Goal: Task Accomplishment & Management: Use online tool/utility

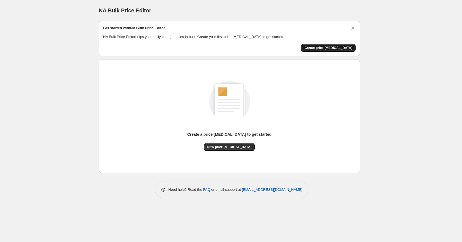
click at [324, 47] on span "Create price [MEDICAL_DATA]" at bounding box center [329, 48] width 48 height 4
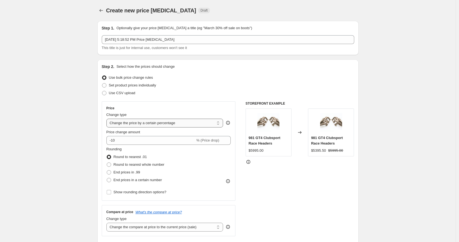
click at [177, 126] on select "Change the price to a certain amount Change the price by a certain amount Chang…" at bounding box center [165, 123] width 117 height 9
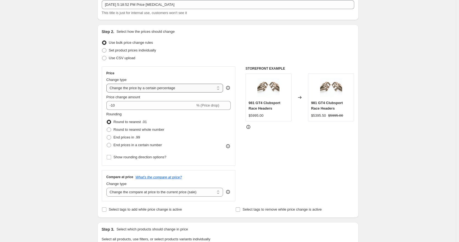
scroll to position [43, 0]
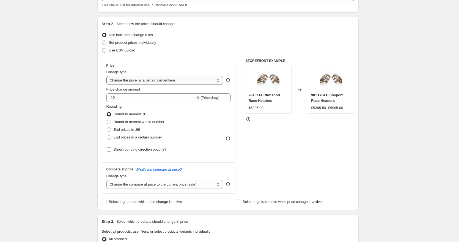
click at [197, 79] on select "Change the price to a certain amount Change the price by a certain amount Chang…" at bounding box center [165, 80] width 117 height 9
click at [108, 76] on select "Change the price to a certain amount Change the price by a certain amount Chang…" at bounding box center [165, 80] width 117 height 9
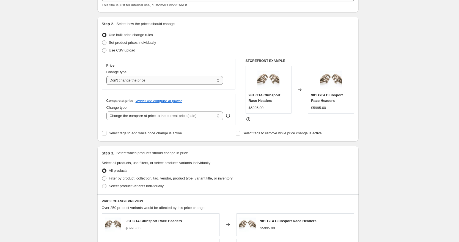
click at [173, 78] on select "Change the price to a certain amount Change the price by a certain amount Chang…" at bounding box center [165, 80] width 117 height 9
select select "ecap"
click at [108, 76] on select "Change the price to a certain amount Change the price by a certain amount Chang…" at bounding box center [165, 80] width 117 height 9
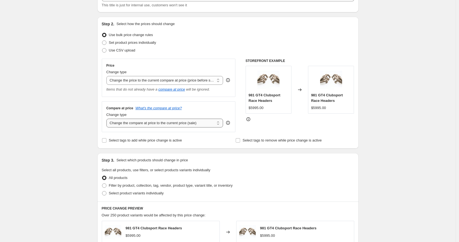
click at [178, 123] on select "Change the compare at price to the current price (sale) Change the compare at p…" at bounding box center [165, 123] width 117 height 9
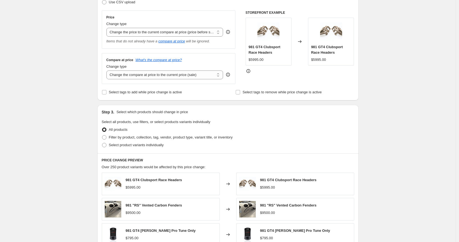
scroll to position [117, 0]
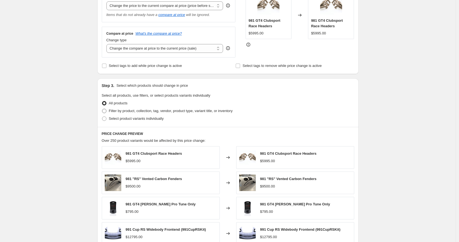
click at [136, 111] on span "Filter by product, collection, tag, vendor, product type, variant title, or inv…" at bounding box center [171, 111] width 124 height 4
click at [102, 109] on input "Filter by product, collection, tag, vendor, product type, variant title, or inv…" at bounding box center [102, 109] width 0 height 0
radio input "true"
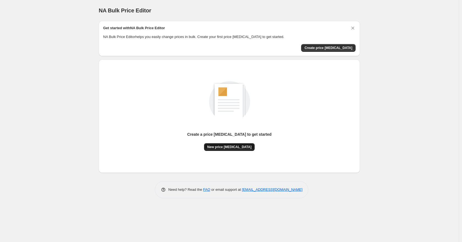
click at [236, 148] on span "New price [MEDICAL_DATA]" at bounding box center [230, 147] width 44 height 4
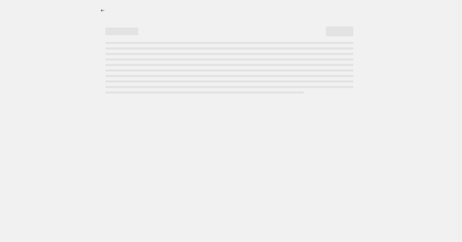
select select "percentage"
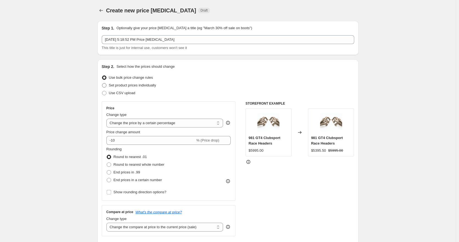
click at [133, 87] on span "Set product prices individually" at bounding box center [132, 85] width 47 height 4
click at [102, 83] on input "Set product prices individually" at bounding box center [102, 83] width 0 height 0
radio input "true"
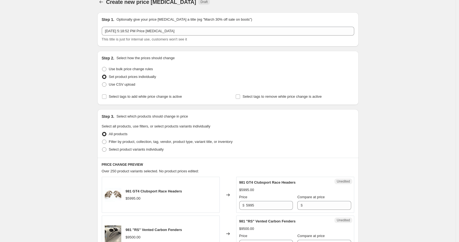
scroll to position [10, 0]
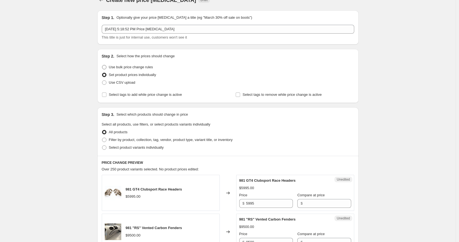
click at [133, 70] on label "Use bulk price change rules" at bounding box center [127, 67] width 51 height 8
click at [102, 65] on input "Use bulk price change rules" at bounding box center [102, 65] width 0 height 0
radio input "true"
select select "percentage"
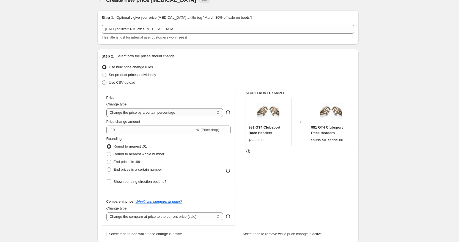
click at [141, 113] on select "Change the price to a certain amount Change the price by a certain amount Chang…" at bounding box center [165, 112] width 117 height 9
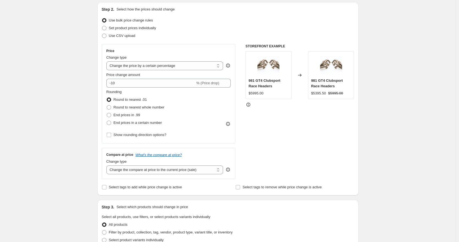
scroll to position [58, 0]
click at [111, 115] on span at bounding box center [109, 115] width 4 height 4
click at [107, 113] on input "End prices in .99" at bounding box center [107, 113] width 0 height 0
radio input "true"
click at [111, 107] on span at bounding box center [109, 107] width 4 height 4
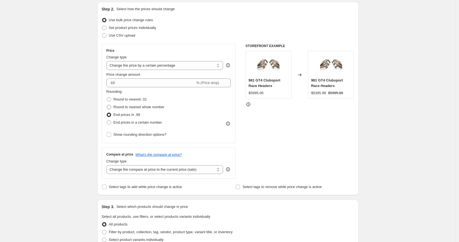
click at [107, 105] on input "Round to nearest whole number" at bounding box center [107, 105] width 0 height 0
radio input "true"
click at [111, 101] on span at bounding box center [109, 99] width 4 height 4
click at [107, 97] on input "Round to nearest .01" at bounding box center [107, 97] width 0 height 0
radio input "true"
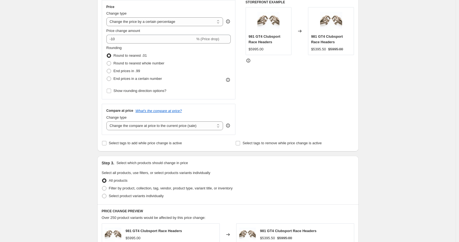
scroll to position [102, 0]
click at [116, 189] on span "Filter by product, collection, tag, vendor, product type, variant title, or inv…" at bounding box center [171, 188] width 124 height 4
click at [102, 186] on input "Filter by product, collection, tag, vendor, product type, variant title, or inv…" at bounding box center [102, 186] width 0 height 0
radio input "true"
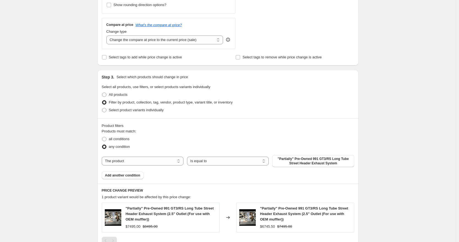
scroll to position [197, 0]
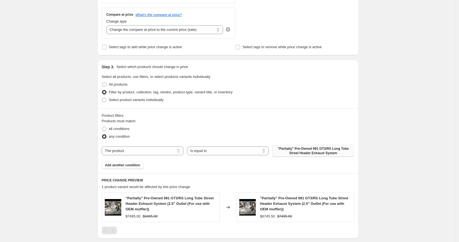
click at [294, 149] on span ""Partially" Pre-Owned 991 GT3/RS Long Tube Street Header Exhaust System" at bounding box center [313, 150] width 75 height 9
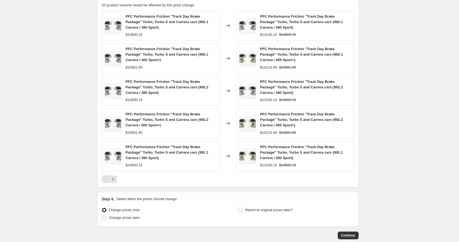
scroll to position [410, 0]
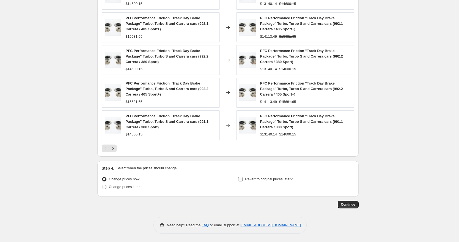
click at [242, 178] on input "Revert to original prices later?" at bounding box center [240, 179] width 4 height 4
checkbox input "true"
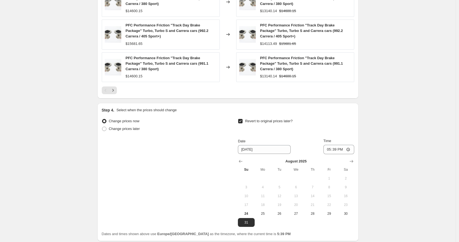
scroll to position [486, 0]
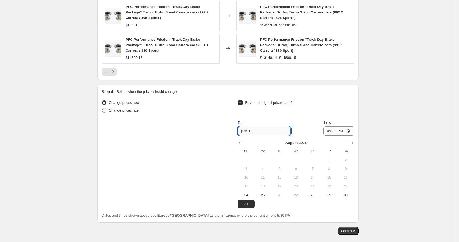
click at [262, 131] on input "[DATE]" at bounding box center [264, 131] width 53 height 9
click at [351, 143] on icon "Show next month, September 2025" at bounding box center [352, 143] width 6 height 6
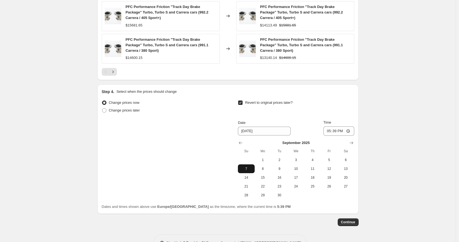
click at [250, 169] on span "7" at bounding box center [246, 169] width 12 height 4
type input "[DATE]"
click at [344, 221] on span "Continue" at bounding box center [348, 222] width 14 height 4
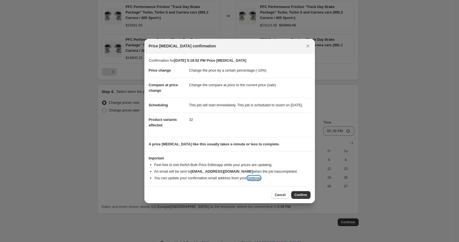
click at [261, 180] on link "Settings" at bounding box center [254, 178] width 13 height 4
click at [301, 197] on span "Confirm" at bounding box center [301, 195] width 13 height 4
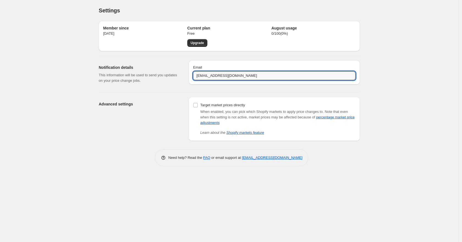
drag, startPoint x: 258, startPoint y: 74, endPoint x: 137, endPoint y: 70, distance: 121.4
click at [137, 70] on div "Notification details This information will be used to send you updates on your …" at bounding box center [227, 72] width 266 height 32
paste input "alex.osadchuk"
type input "alex.osadchuk@dundonmotorsports.com"
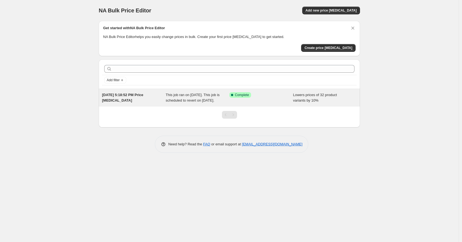
click at [221, 99] on div "This job ran on August 24, 2025. This job is scheduled to revert on September 7…" at bounding box center [198, 97] width 64 height 11
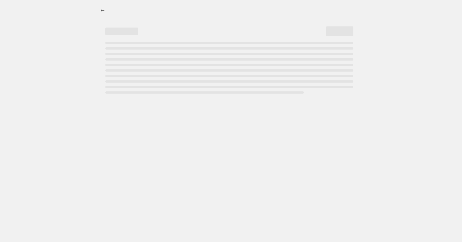
select select "percentage"
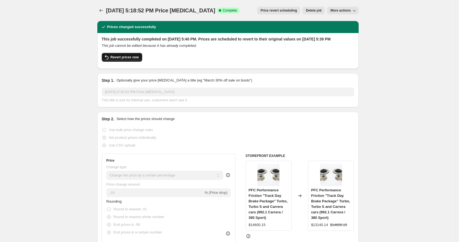
click at [137, 62] on button "Revert prices now" at bounding box center [122, 57] width 40 height 9
checkbox input "false"
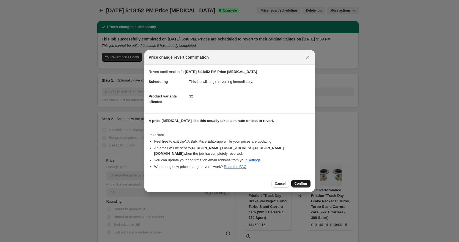
click at [294, 181] on button "Confirm" at bounding box center [300, 184] width 19 height 8
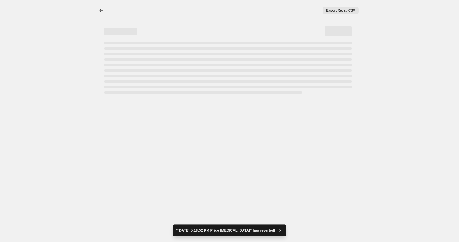
select select "percentage"
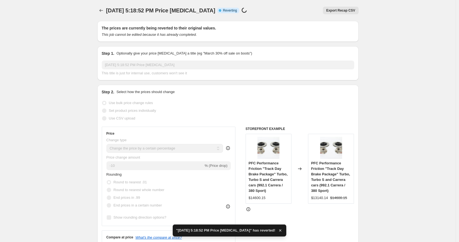
checkbox input "true"
